Goal: Task Accomplishment & Management: Complete application form

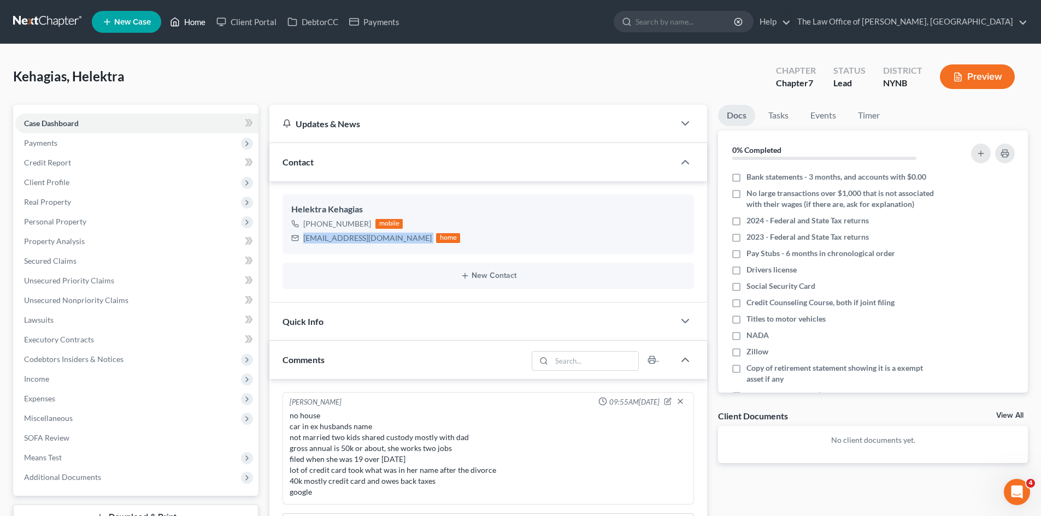
click at [180, 14] on link "Home" at bounding box center [188, 22] width 46 height 20
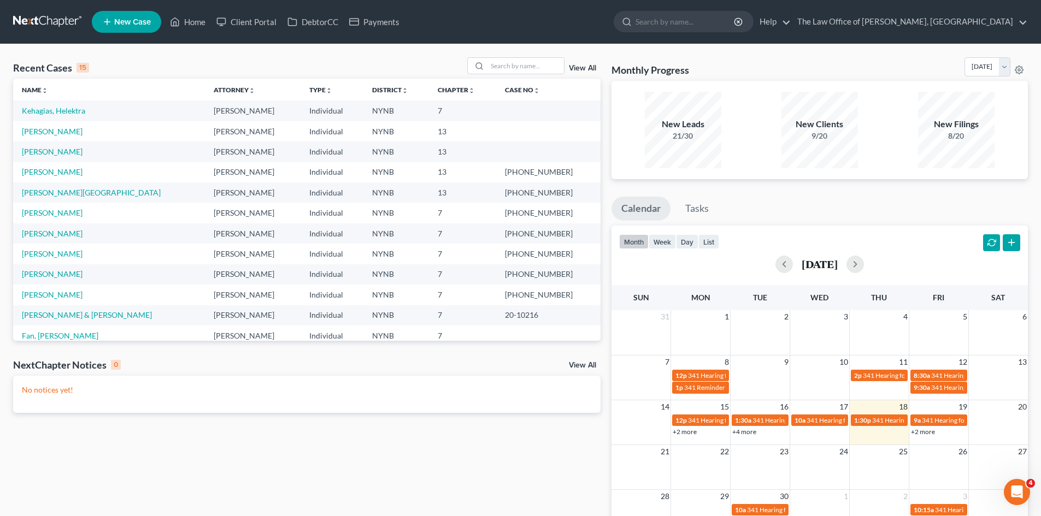
click at [140, 21] on span "New Case" at bounding box center [132, 22] width 37 height 8
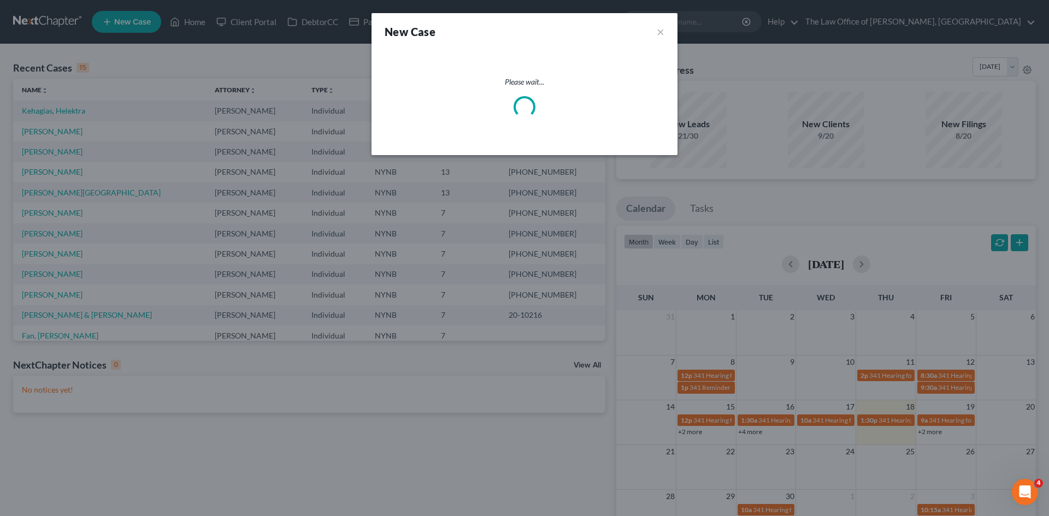
select select "54"
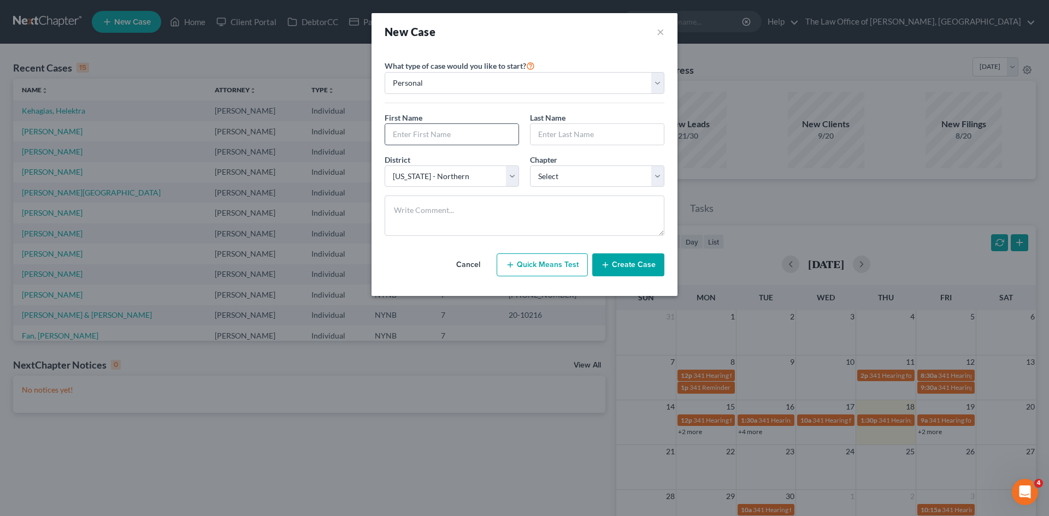
click at [436, 127] on input "text" at bounding box center [451, 134] width 133 height 21
type input "[PERSON_NAME]"
click at [530, 166] on select "Select 7 11 12 13" at bounding box center [597, 177] width 134 height 22
click at [568, 180] on select "Select 7 11 12 13" at bounding box center [597, 177] width 134 height 22
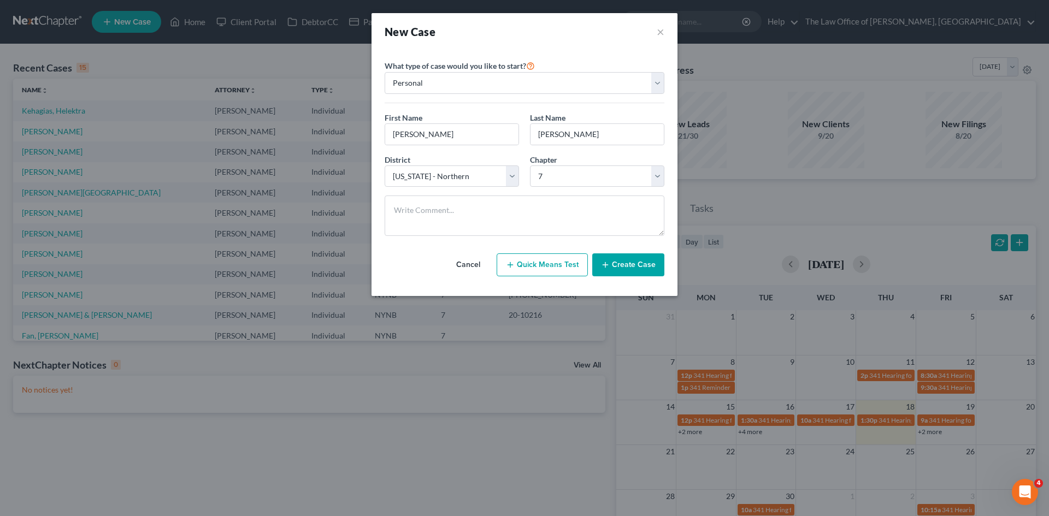
click at [575, 246] on div "Cancel Quick Means Test Create Case" at bounding box center [525, 265] width 280 height 40
click at [585, 183] on select "Select 7 11 12 13" at bounding box center [597, 177] width 134 height 22
click at [580, 244] on div at bounding box center [524, 220] width 291 height 49
click at [574, 179] on select "Select 7 11 12 13" at bounding box center [597, 177] width 134 height 22
select select "3"
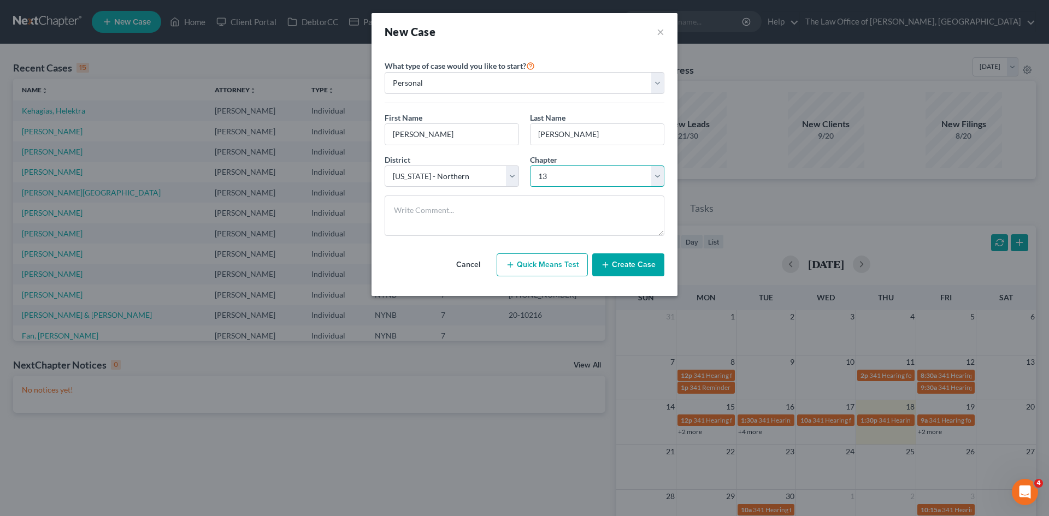
click at [530, 166] on select "Select 7 11 12 13" at bounding box center [597, 177] width 134 height 22
click at [551, 248] on div "Cancel Quick Means Test Create Case" at bounding box center [525, 265] width 280 height 40
click at [609, 257] on button "Create Case" at bounding box center [628, 265] width 72 height 23
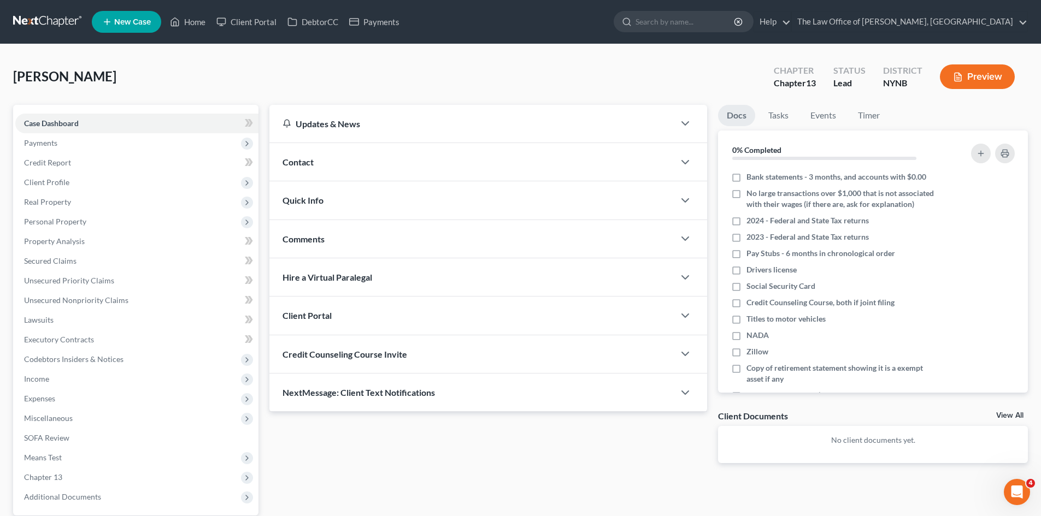
click at [305, 166] on span "Contact" at bounding box center [298, 162] width 31 height 10
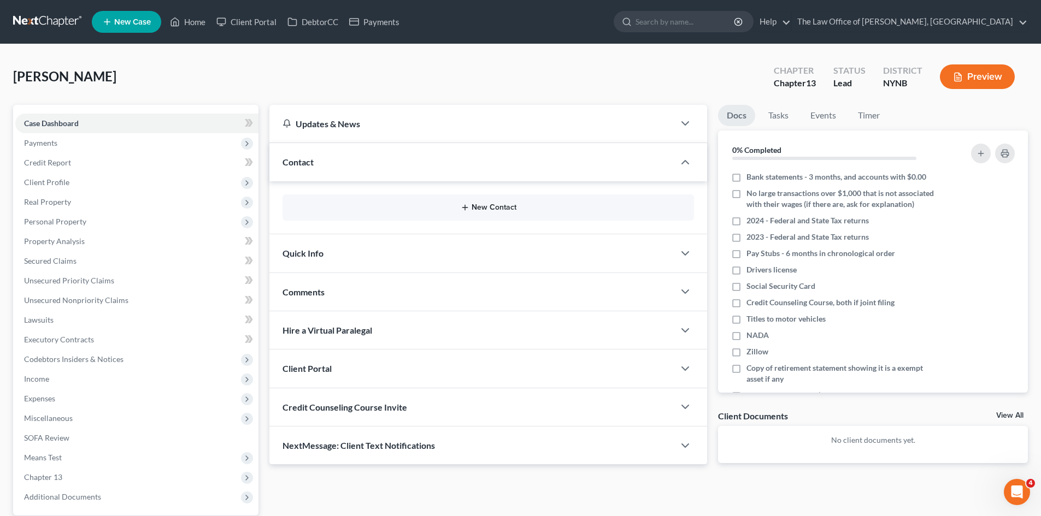
click at [492, 211] on button "New Contact" at bounding box center [488, 207] width 394 height 9
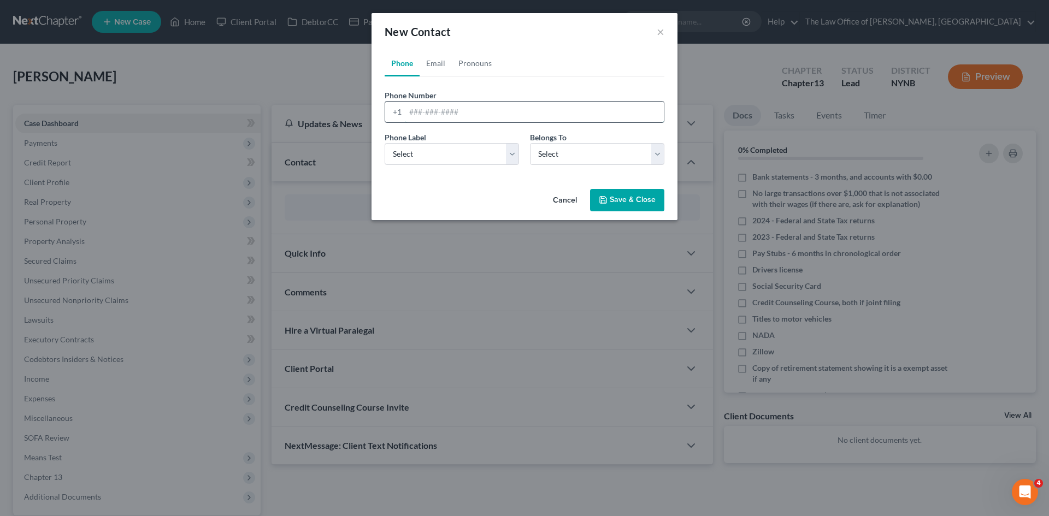
click at [412, 114] on input "tel" at bounding box center [535, 112] width 259 height 21
type input "5187442897"
click at [456, 142] on div "Phone Label * Select Mobile Home Work Other" at bounding box center [451, 148] width 145 height 33
click at [456, 156] on select "Select Mobile Home Work Other" at bounding box center [452, 154] width 134 height 22
select select "0"
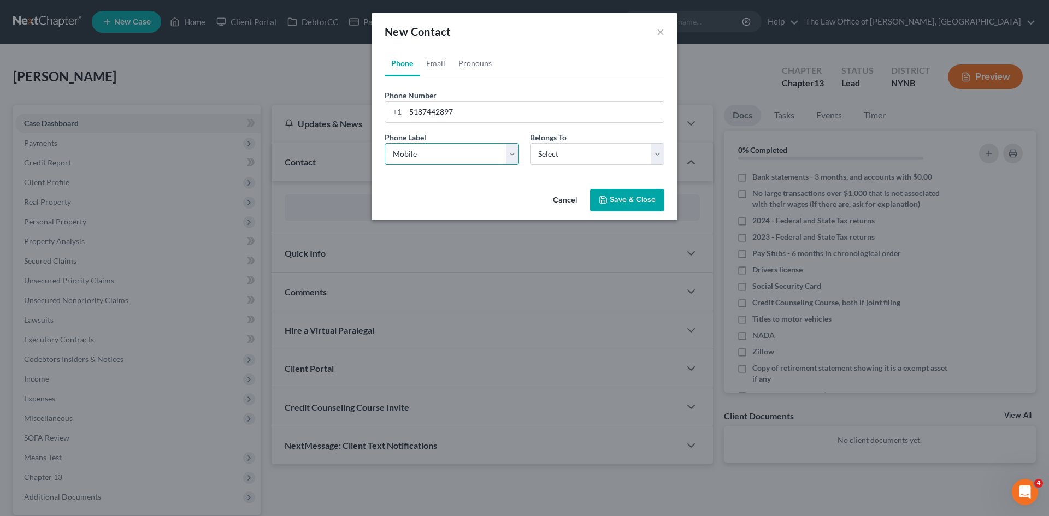
click at [385, 143] on select "Select Mobile Home Work Other" at bounding box center [452, 154] width 134 height 22
drag, startPoint x: 580, startPoint y: 156, endPoint x: 576, endPoint y: 162, distance: 7.4
click at [580, 156] on select "Select Client Other" at bounding box center [597, 154] width 134 height 22
select select "0"
click at [530, 143] on select "Select Client Other" at bounding box center [597, 154] width 134 height 22
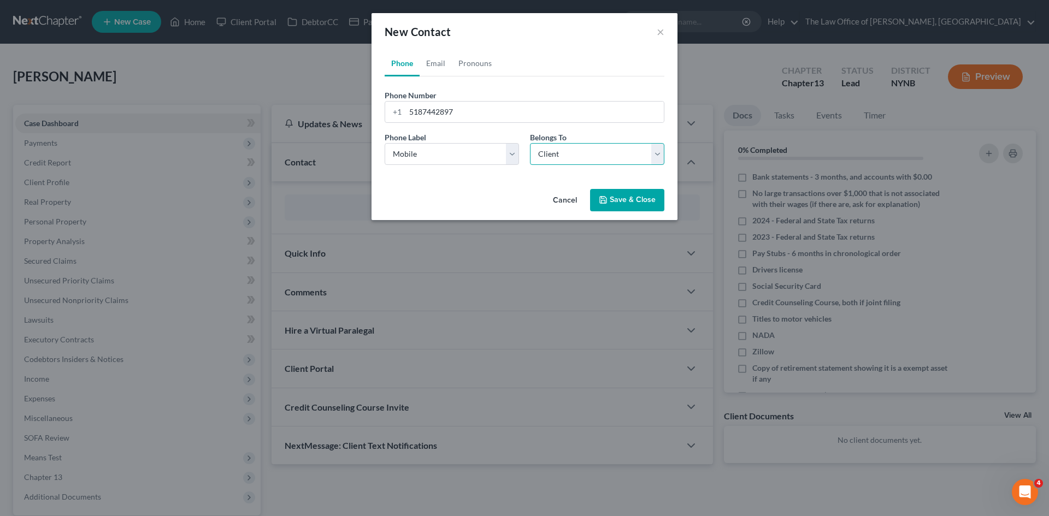
select select "0"
click at [446, 61] on link "Email" at bounding box center [436, 63] width 32 height 26
click at [449, 108] on input "email" at bounding box center [535, 112] width 259 height 21
type input "[EMAIL_ADDRESS][DOMAIN_NAME]"
drag, startPoint x: 445, startPoint y: 155, endPoint x: 446, endPoint y: 161, distance: 6.0
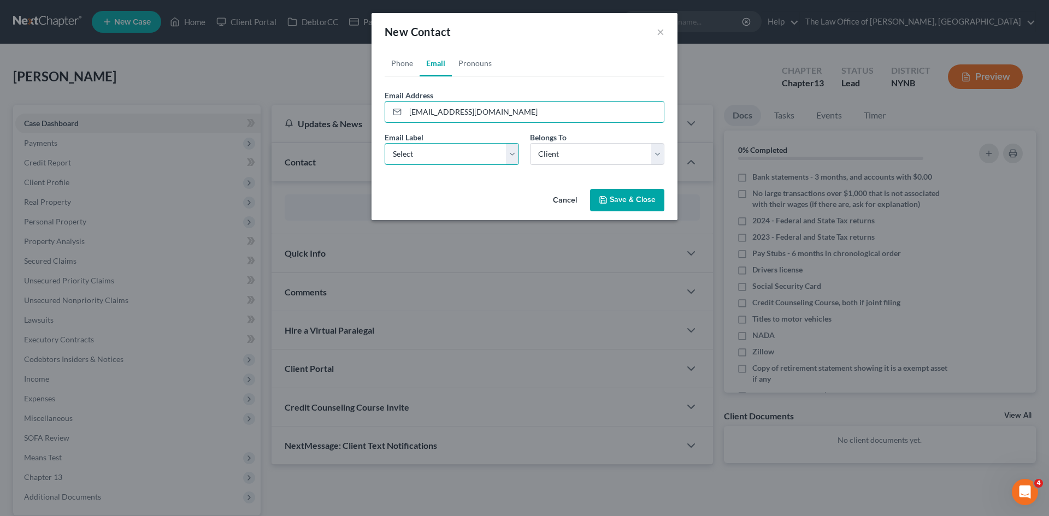
click at [445, 155] on select "Select Home Work Other" at bounding box center [452, 154] width 134 height 22
select select "0"
click at [385, 143] on select "Select Home Work Other" at bounding box center [452, 154] width 134 height 22
click at [466, 118] on input "[EMAIL_ADDRESS][DOMAIN_NAME]" at bounding box center [535, 112] width 259 height 21
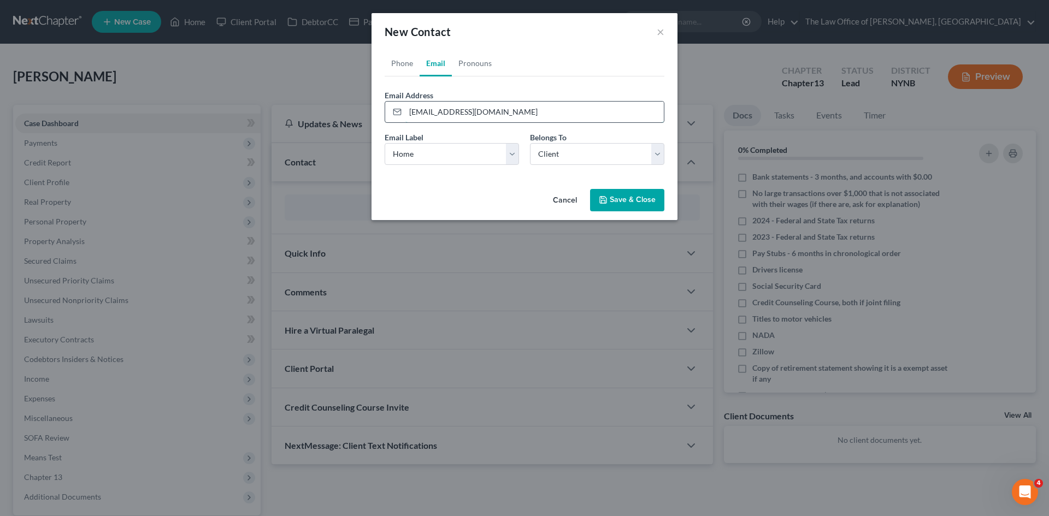
click at [466, 118] on input "[EMAIL_ADDRESS][DOMAIN_NAME]" at bounding box center [535, 112] width 259 height 21
drag, startPoint x: 641, startPoint y: 193, endPoint x: 444, endPoint y: 222, distance: 198.9
click at [641, 192] on button "Save & Close" at bounding box center [627, 200] width 74 height 23
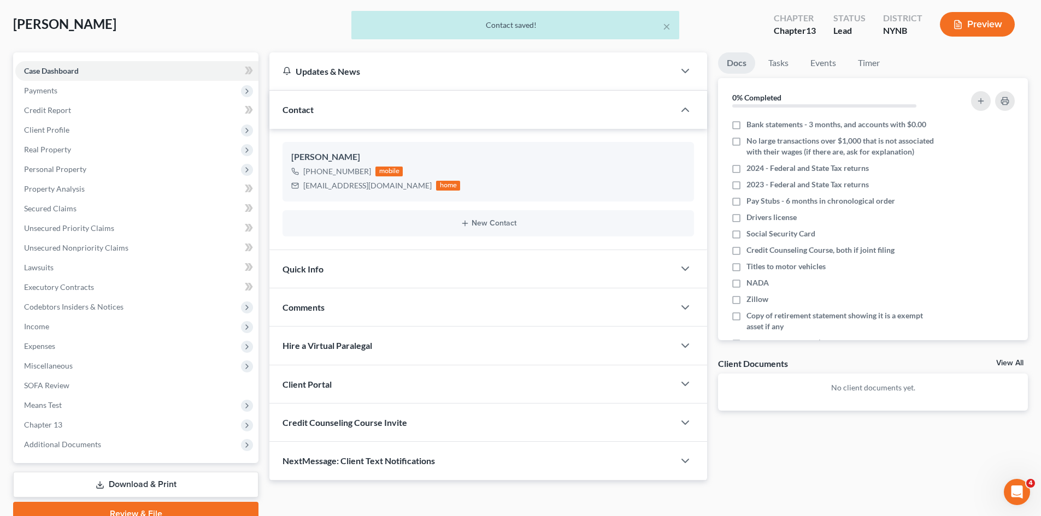
scroll to position [104, 0]
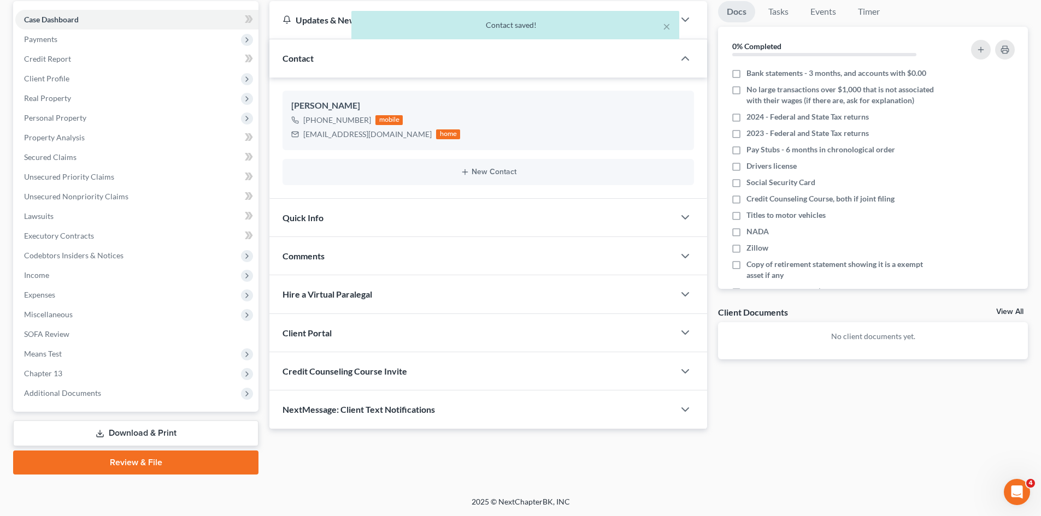
click at [309, 329] on span "Client Portal" at bounding box center [307, 333] width 49 height 10
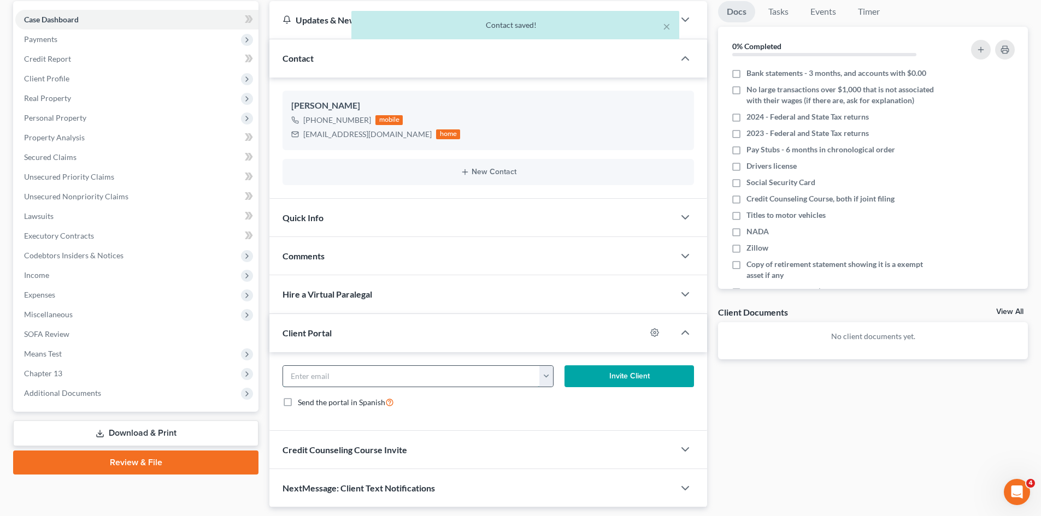
click at [339, 373] on input "email" at bounding box center [411, 376] width 257 height 21
paste input "[EMAIL_ADDRESS][DOMAIN_NAME]"
type input "[EMAIL_ADDRESS][DOMAIN_NAME]"
click at [618, 383] on button "Invite Client" at bounding box center [630, 377] width 130 height 22
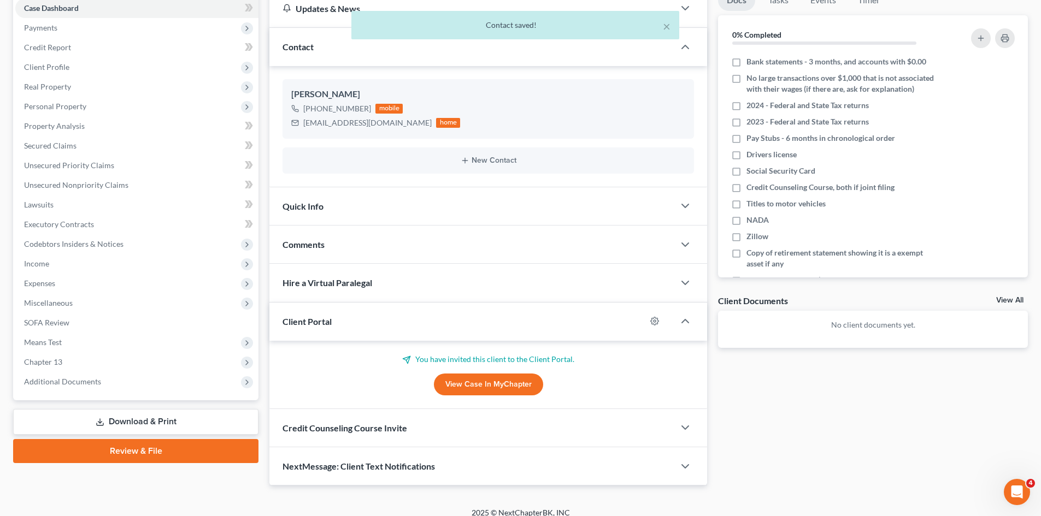
scroll to position [126, 0]
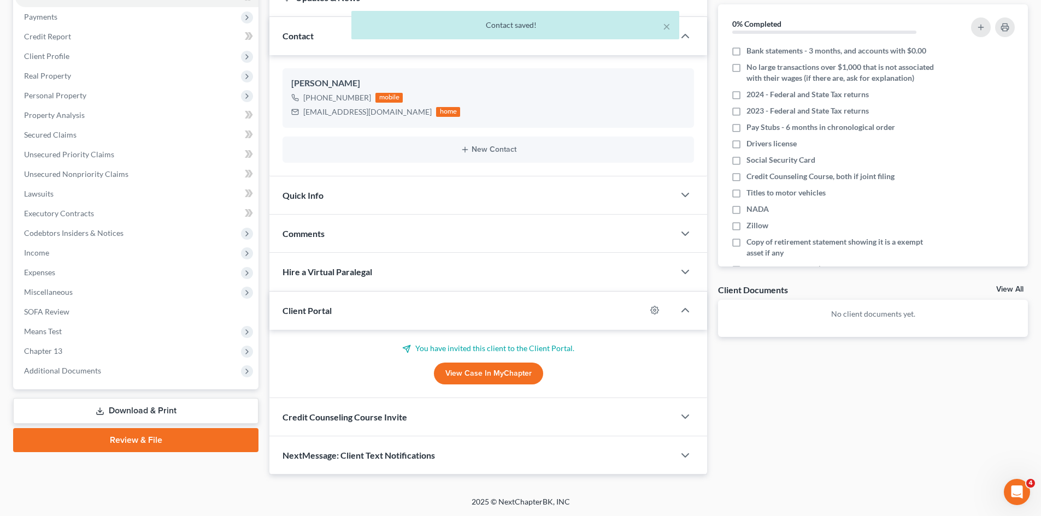
click at [332, 431] on div "Credit Counseling Course Invite" at bounding box center [471, 417] width 405 height 38
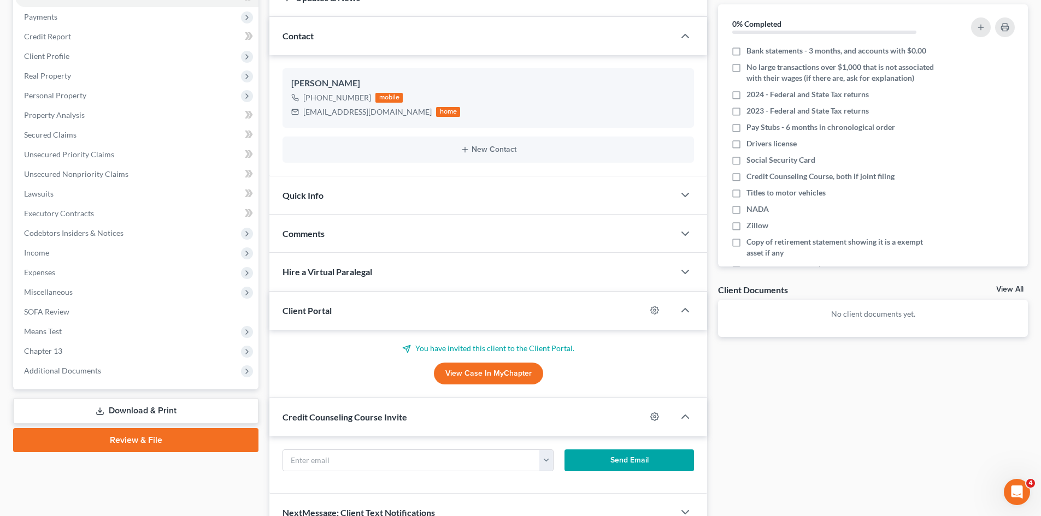
click at [374, 448] on div "[EMAIL_ADDRESS][DOMAIN_NAME] Send Email" at bounding box center [488, 465] width 438 height 57
click at [370, 453] on input "text" at bounding box center [411, 460] width 257 height 21
paste input "[EMAIL_ADDRESS][DOMAIN_NAME]"
type input "[EMAIL_ADDRESS][DOMAIN_NAME]"
click at [668, 459] on button "Send Email" at bounding box center [630, 461] width 130 height 22
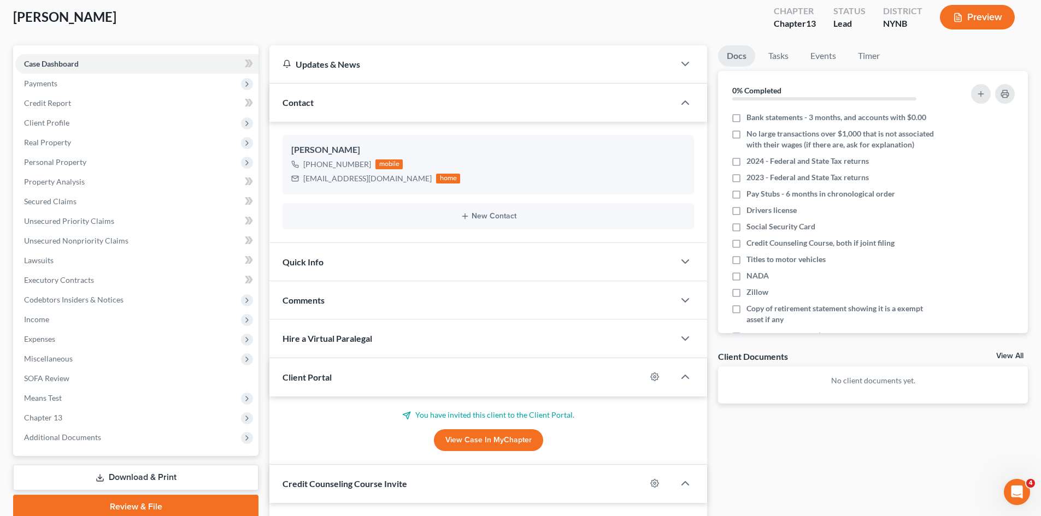
scroll to position [164, 0]
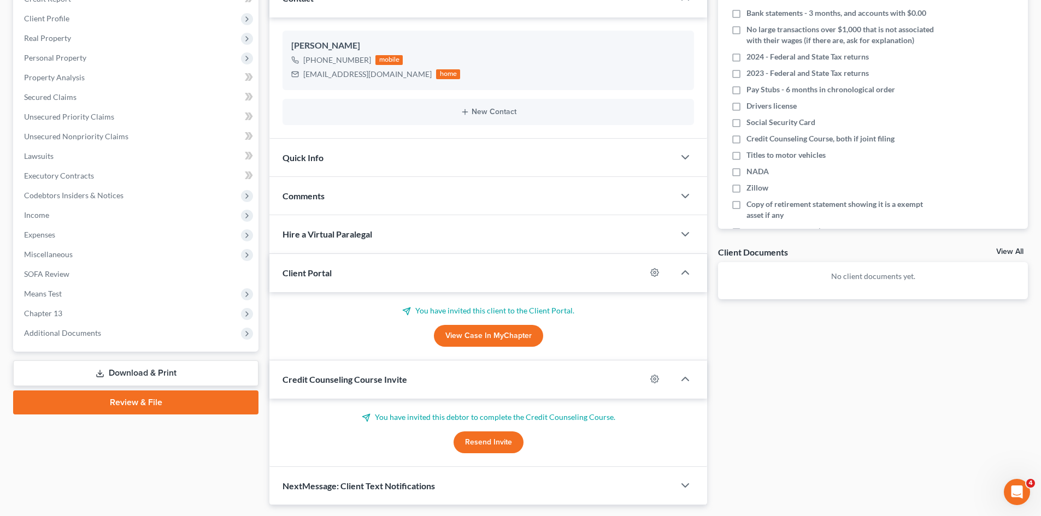
click at [306, 190] on div "Comments" at bounding box center [471, 196] width 405 height 38
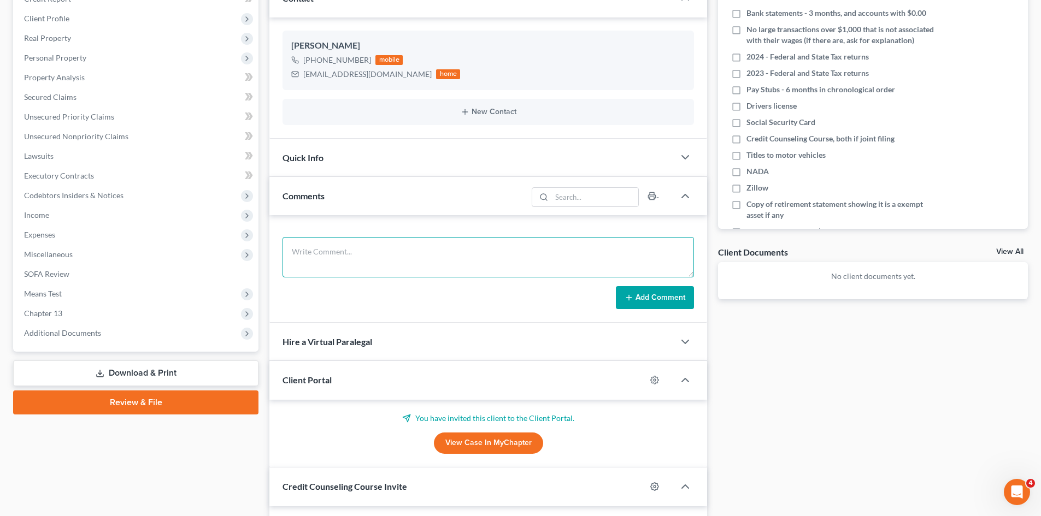
click at [355, 255] on textarea at bounding box center [489, 257] width 412 height 40
paste textarea "H Yes, about 25k C 2 cars, very little equity M No K 1, lives with but grown se…"
type textarea "H Yes, about 25k C 2 cars, very little equity M No K 1, lives with but grown se…"
click at [654, 313] on div "H Yes, about 25k C 2 cars, very little equity M No K 1, lives with but grown se…" at bounding box center [488, 269] width 438 height 108
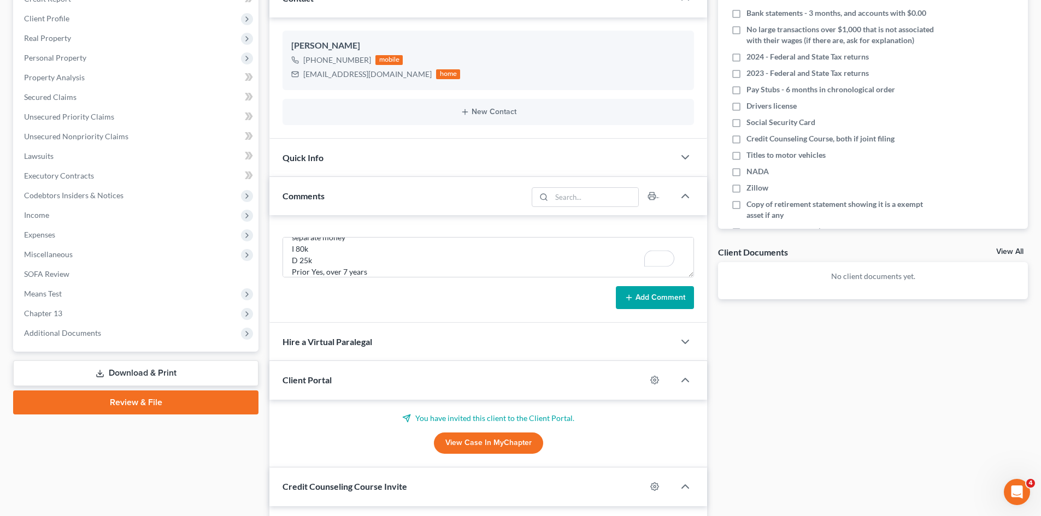
click at [660, 304] on button "Add Comment" at bounding box center [655, 297] width 78 height 23
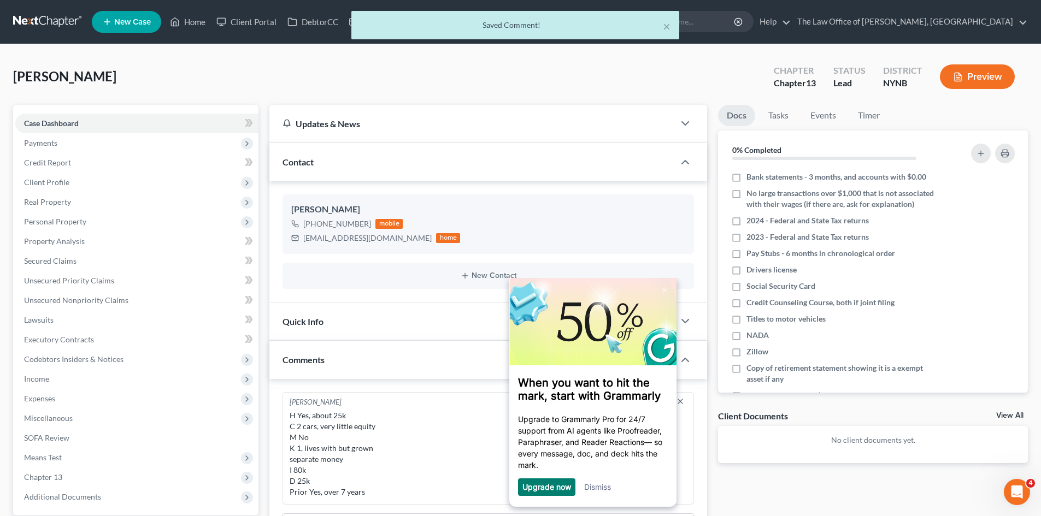
scroll to position [0, 0]
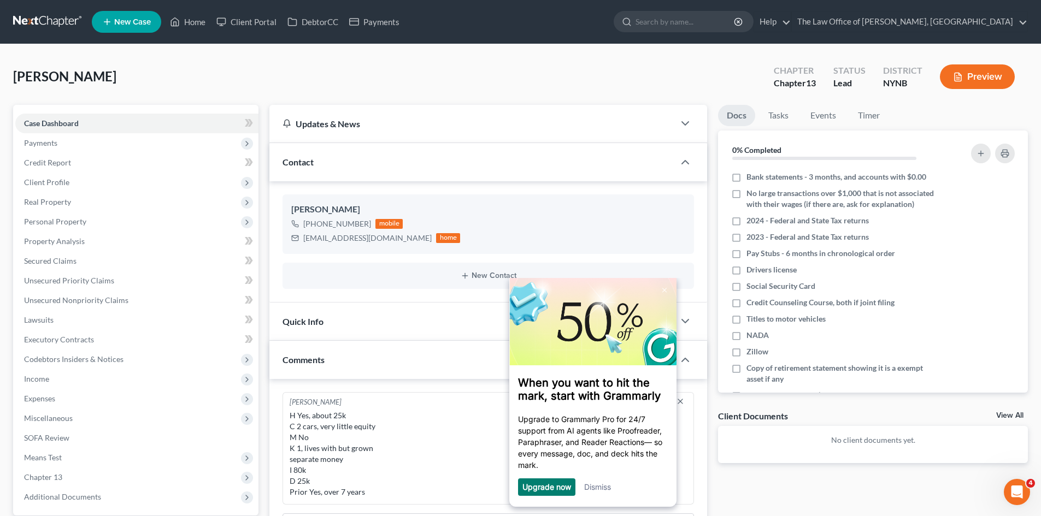
click at [569, 483] on div "Upgrade now" at bounding box center [546, 487] width 57 height 17
click at [598, 486] on link "Dismiss" at bounding box center [597, 487] width 27 height 9
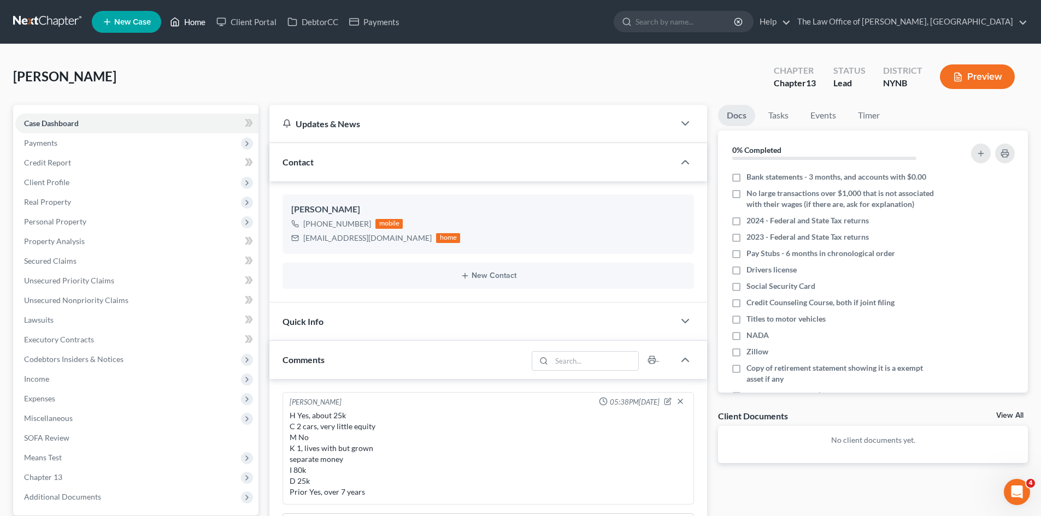
drag, startPoint x: 175, startPoint y: 32, endPoint x: 191, endPoint y: 21, distance: 19.6
click at [175, 32] on ul "New Case Home Client Portal DebtorCC Payments - No Result - See all results Or …" at bounding box center [560, 22] width 936 height 28
drag, startPoint x: 191, startPoint y: 21, endPoint x: 187, endPoint y: 32, distance: 11.6
click at [191, 21] on link "Home" at bounding box center [188, 22] width 46 height 20
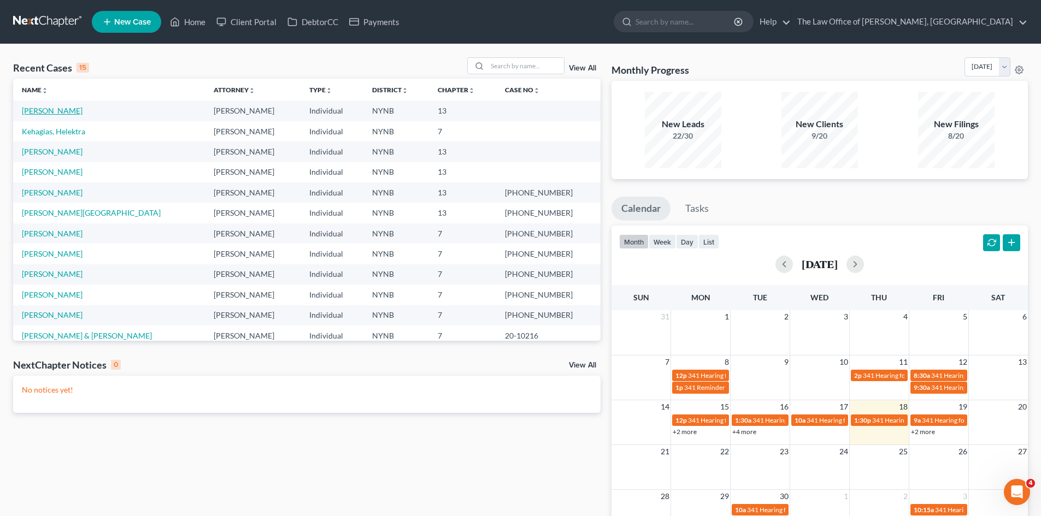
click at [70, 107] on link "[PERSON_NAME]" at bounding box center [52, 110] width 61 height 9
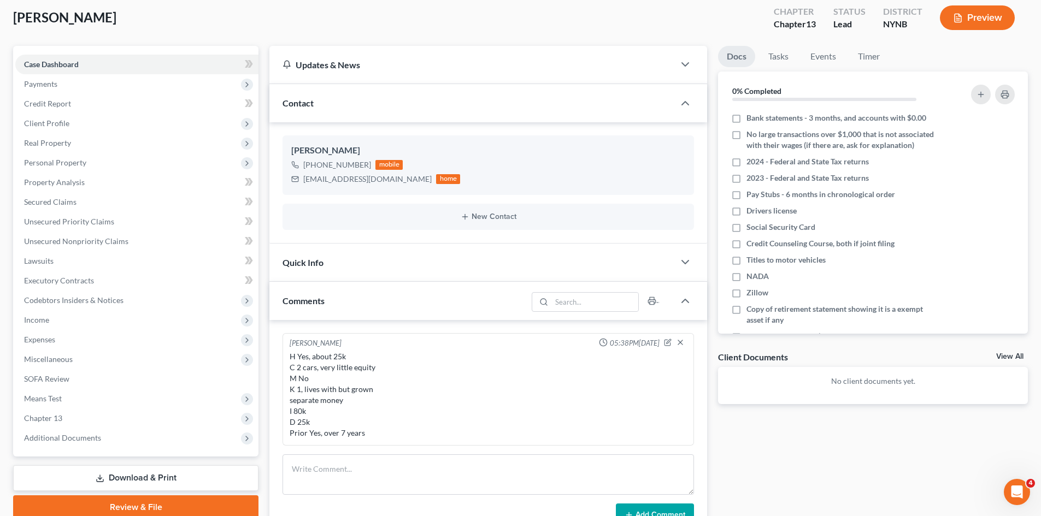
scroll to position [164, 0]
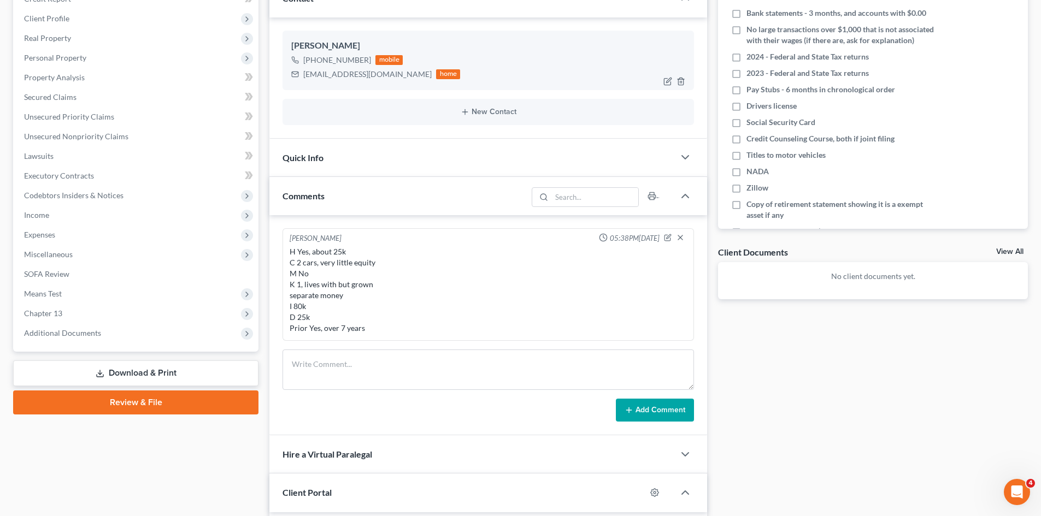
click at [309, 46] on div "[PERSON_NAME]" at bounding box center [488, 45] width 394 height 13
drag, startPoint x: 309, startPoint y: 46, endPoint x: 353, endPoint y: 59, distance: 45.5
click at [353, 59] on div "[PERSON_NAME] [PHONE_NUMBER] mobile [EMAIL_ADDRESS][DOMAIN_NAME] home" at bounding box center [489, 60] width 412 height 59
copy div "[PERSON_NAME] [PHONE_NUMBER]"
click at [321, 77] on div "[EMAIL_ADDRESS][DOMAIN_NAME]" at bounding box center [367, 74] width 128 height 11
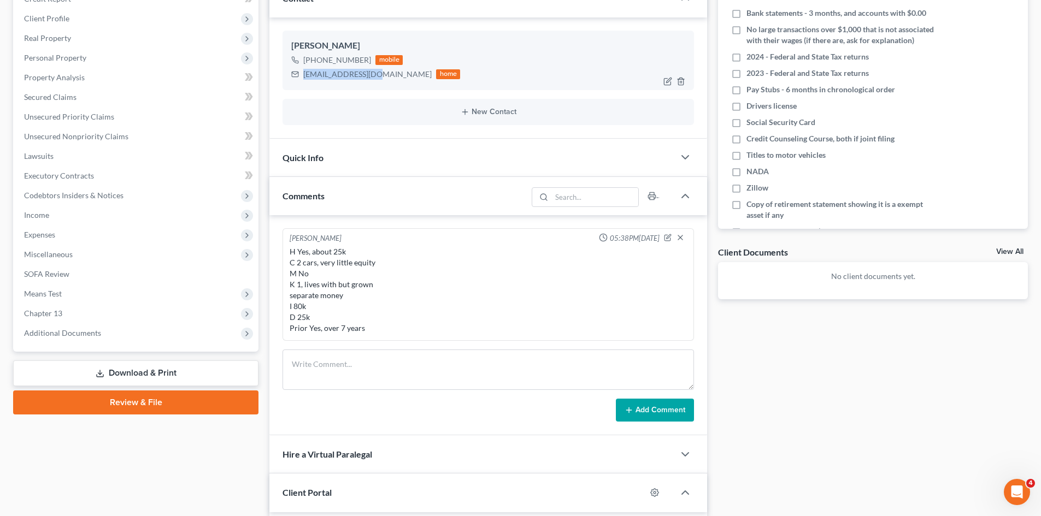
drag, startPoint x: 321, startPoint y: 77, endPoint x: 372, endPoint y: 79, distance: 50.9
click at [372, 79] on div "[EMAIL_ADDRESS][DOMAIN_NAME]" at bounding box center [367, 74] width 128 height 11
copy div "[EMAIL_ADDRESS][DOMAIN_NAME]"
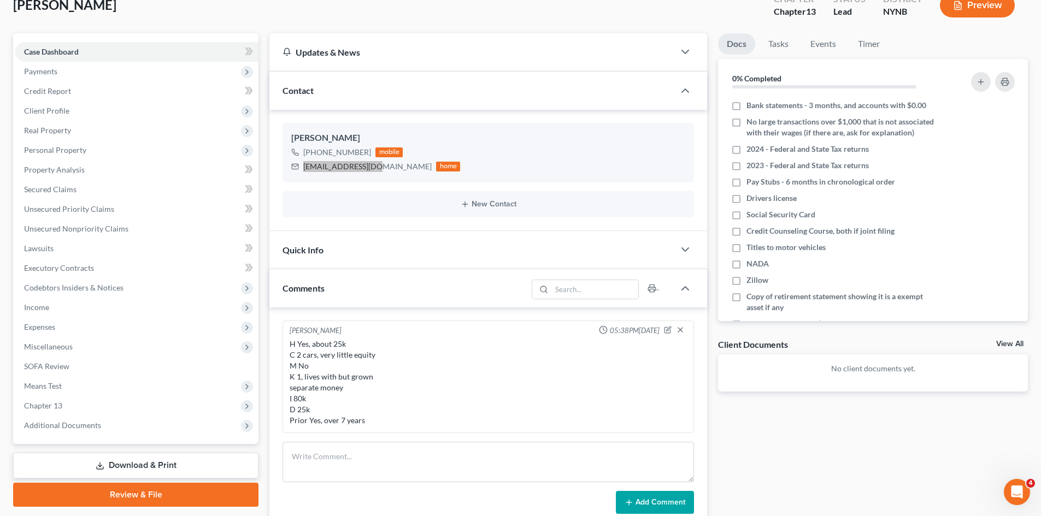
scroll to position [55, 0]
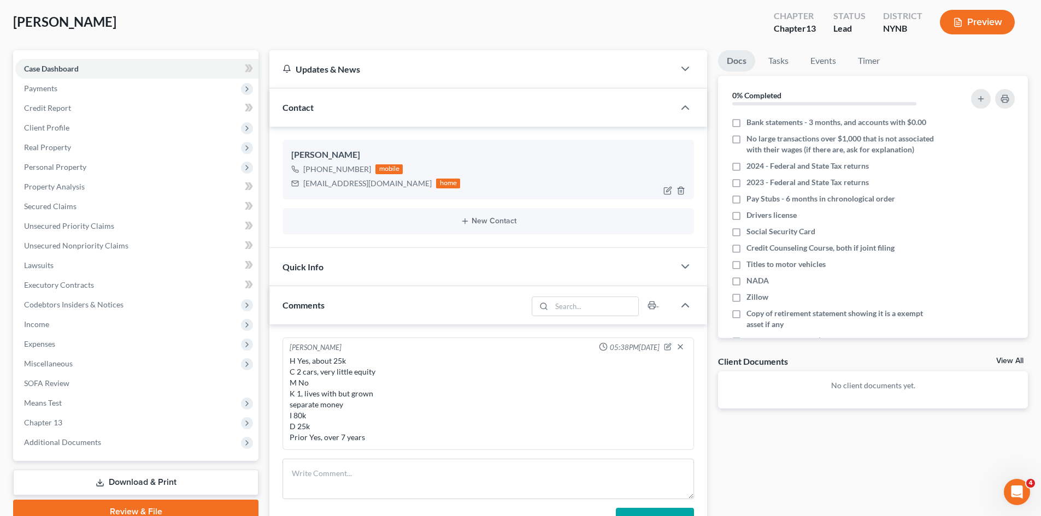
click at [320, 157] on div "[PERSON_NAME]" at bounding box center [488, 155] width 394 height 13
drag, startPoint x: 320, startPoint y: 157, endPoint x: 411, endPoint y: 180, distance: 94.0
click at [411, 180] on div "[PERSON_NAME] [PHONE_NUMBER] mobile [EMAIL_ADDRESS][DOMAIN_NAME] home" at bounding box center [489, 169] width 412 height 59
copy div "[PERSON_NAME] [PHONE_NUMBER] mobile [EMAIL_ADDRESS][DOMAIN_NAME] home New Conta…"
click at [362, 219] on button "New Contact" at bounding box center [488, 221] width 394 height 9
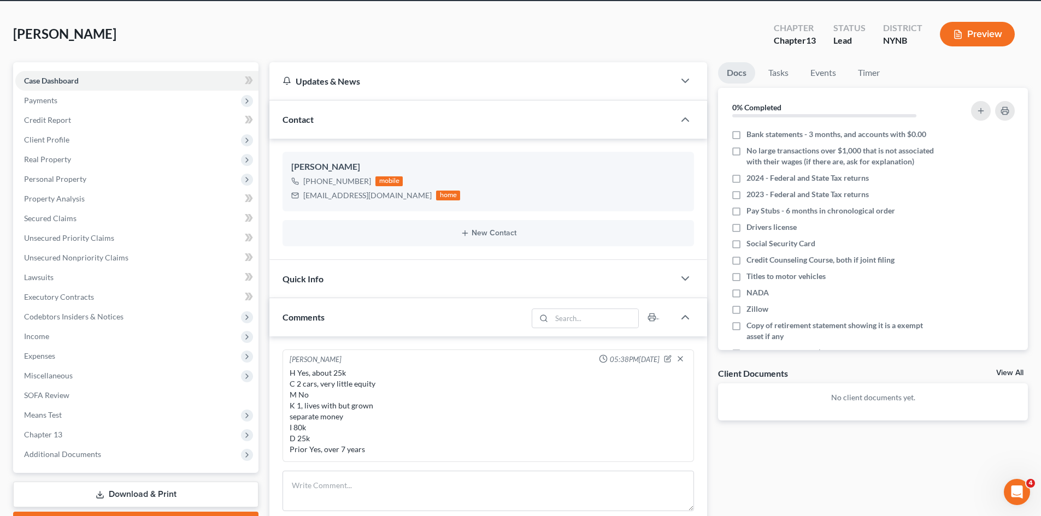
scroll to position [0, 0]
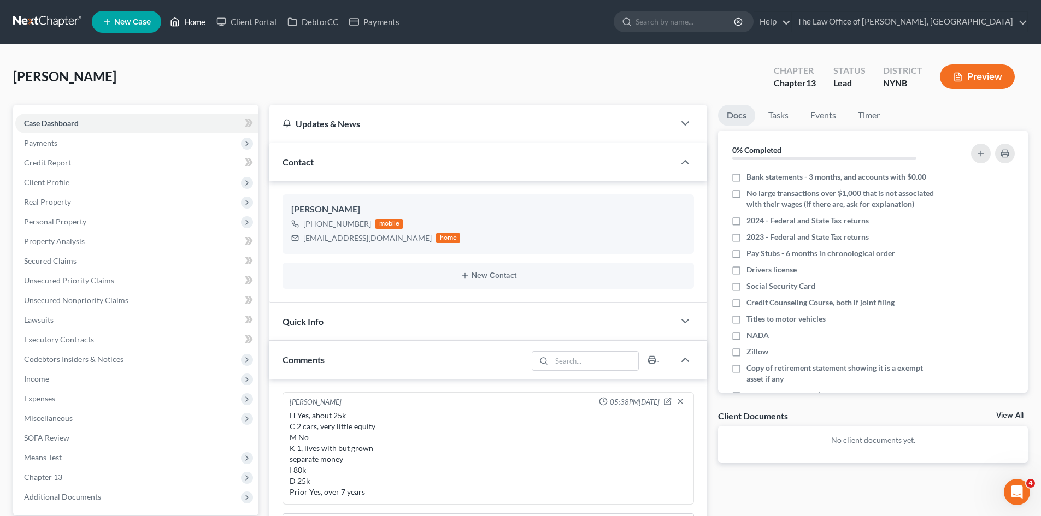
click at [178, 19] on icon at bounding box center [176, 22] width 8 height 8
